Goal: Task Accomplishment & Management: Use online tool/utility

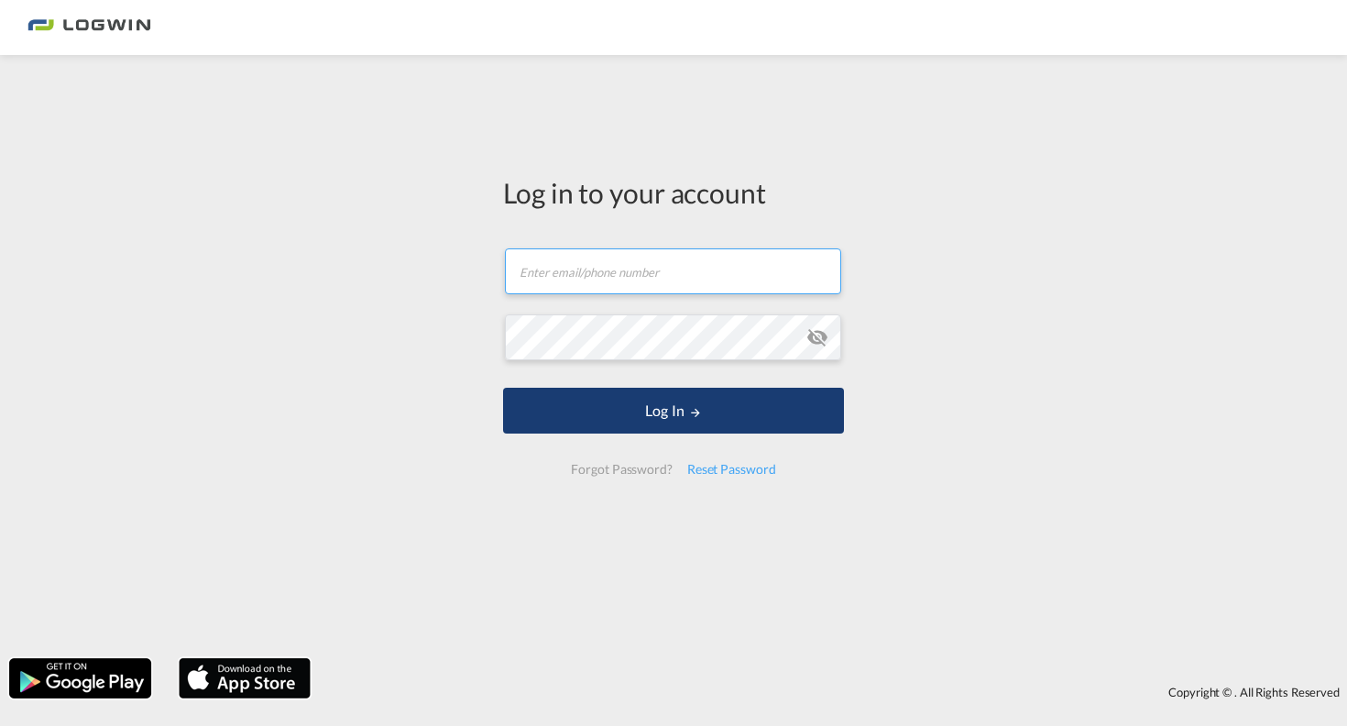
type input "[EMAIL_ADDRESS][DOMAIN_NAME]"
click at [627, 409] on button "Log In" at bounding box center [673, 411] width 341 height 46
